Goal: Connect with others: Connect with others

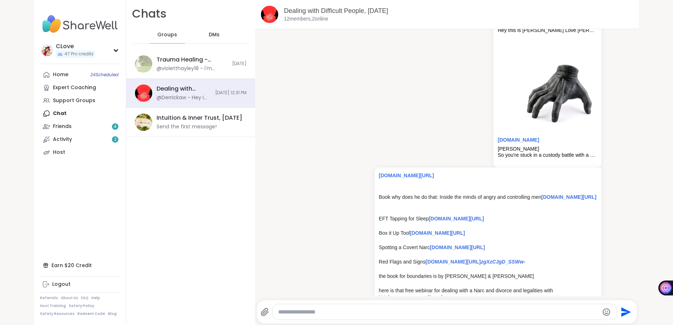
scroll to position [2935, 0]
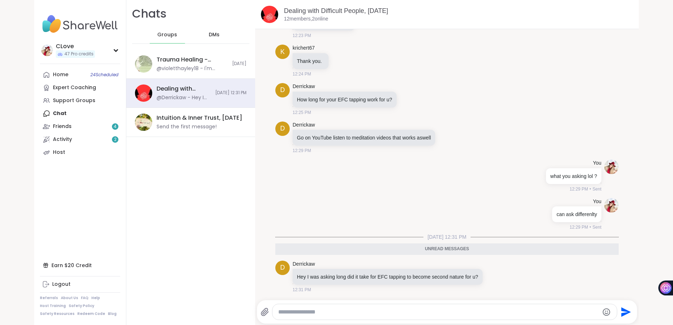
click at [292, 312] on textarea "Type your message" at bounding box center [438, 312] width 320 height 7
type textarea "**********"
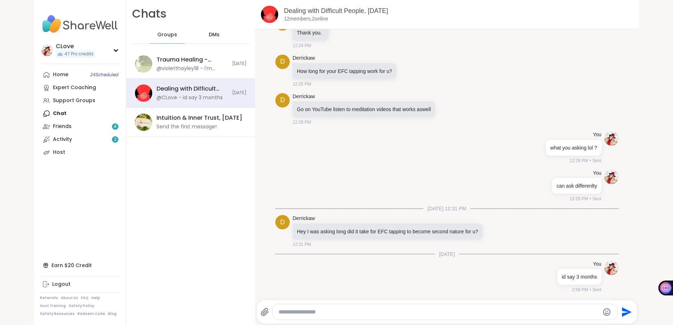
scroll to position [2963, 0]
click at [85, 129] on link "Friends 4" at bounding box center [80, 126] width 80 height 13
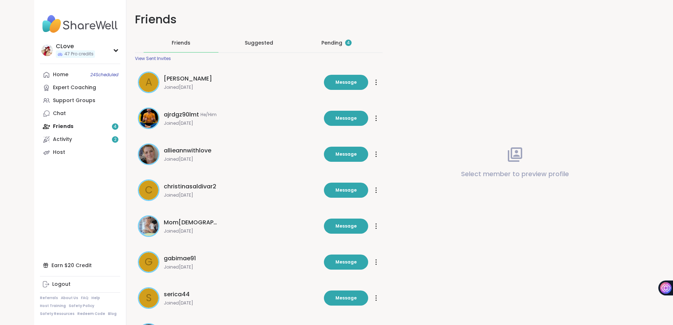
click at [329, 46] on div "Pending 4" at bounding box center [336, 42] width 30 height 7
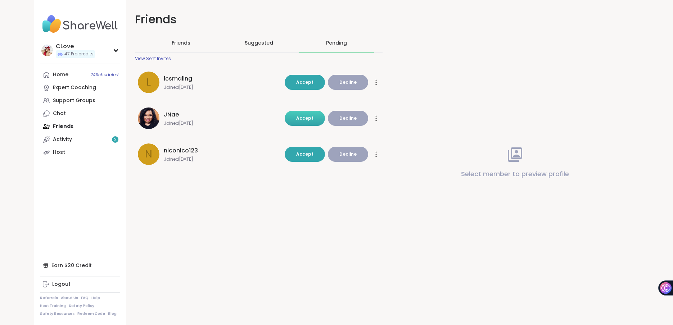
click at [306, 116] on span "Accept" at bounding box center [304, 118] width 17 height 6
click at [305, 153] on div "Friends Friends Suggested Pending View Sent Invites l lcsmaling Joined [DATE] A…" at bounding box center [382, 162] width 512 height 325
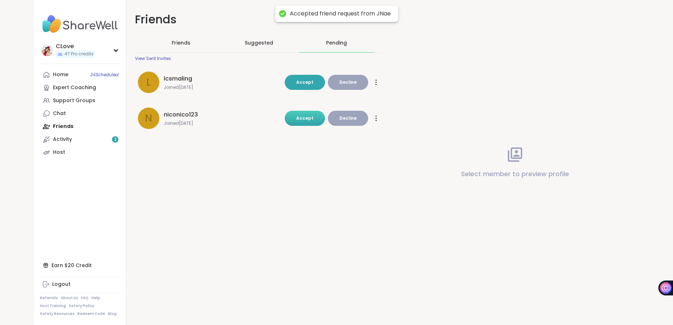
click at [303, 123] on button "Accept" at bounding box center [305, 118] width 40 height 15
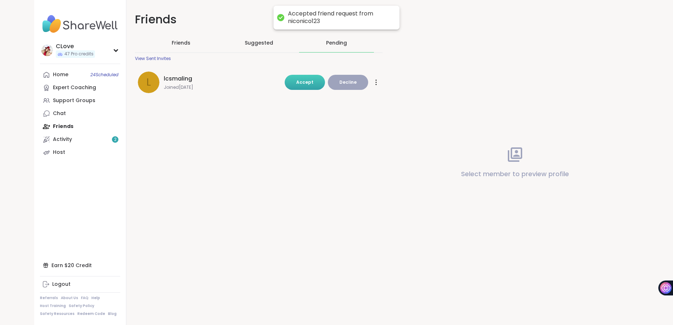
click at [303, 84] on span "Accept" at bounding box center [304, 82] width 17 height 6
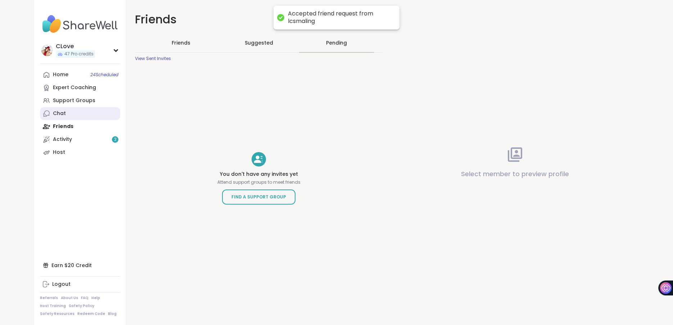
click at [95, 116] on link "Chat" at bounding box center [80, 113] width 80 height 13
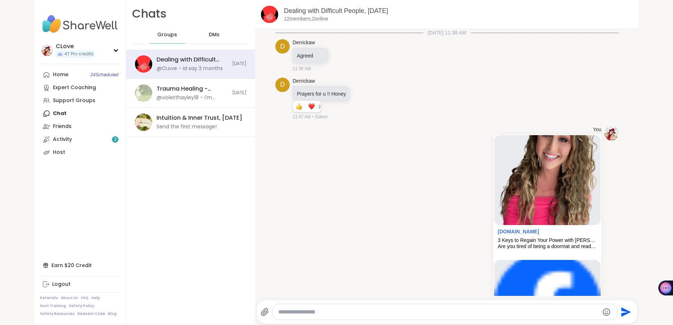
scroll to position [2956, 0]
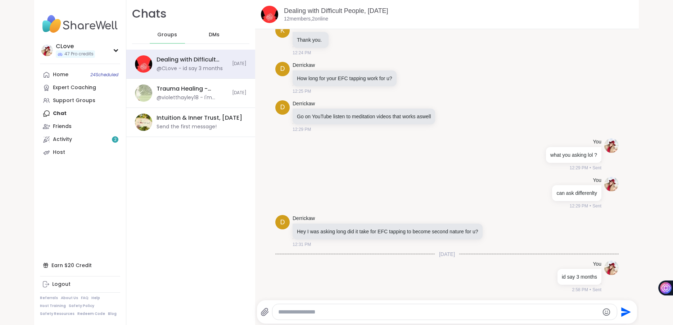
click at [212, 40] on div "DMs" at bounding box center [214, 34] width 35 height 17
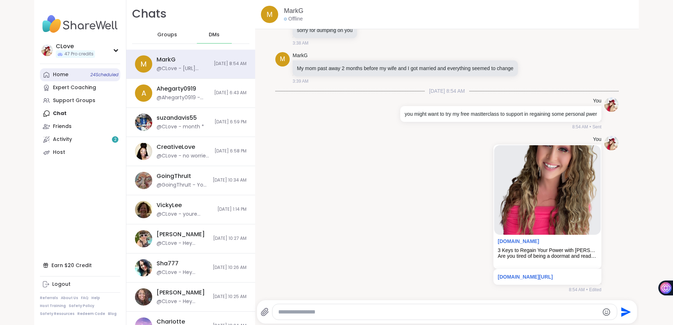
click at [68, 71] on link "Home 24 Scheduled" at bounding box center [80, 74] width 80 height 13
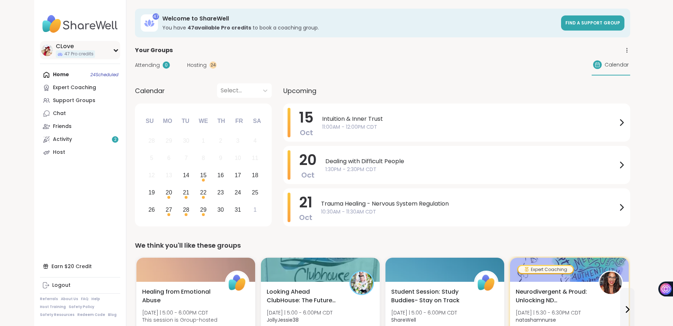
click at [62, 55] on icon at bounding box center [60, 54] width 6 height 6
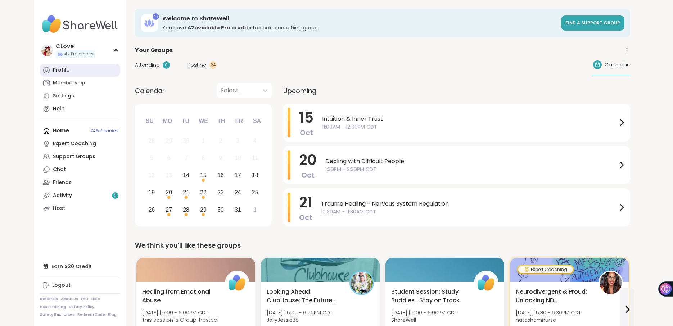
click at [59, 69] on div "Profile" at bounding box center [61, 70] width 17 height 7
